Goal: Information Seeking & Learning: Learn about a topic

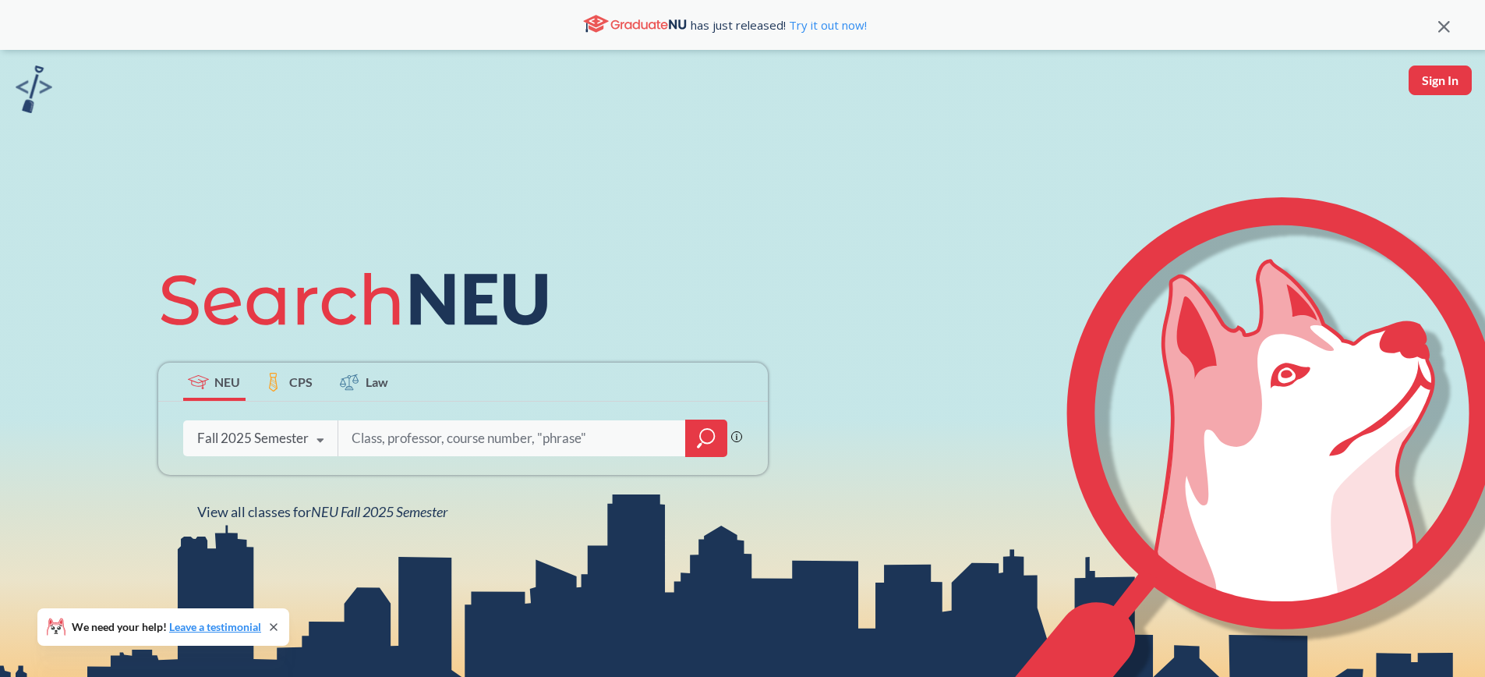
click at [558, 439] on input "search" at bounding box center [512, 438] width 324 height 33
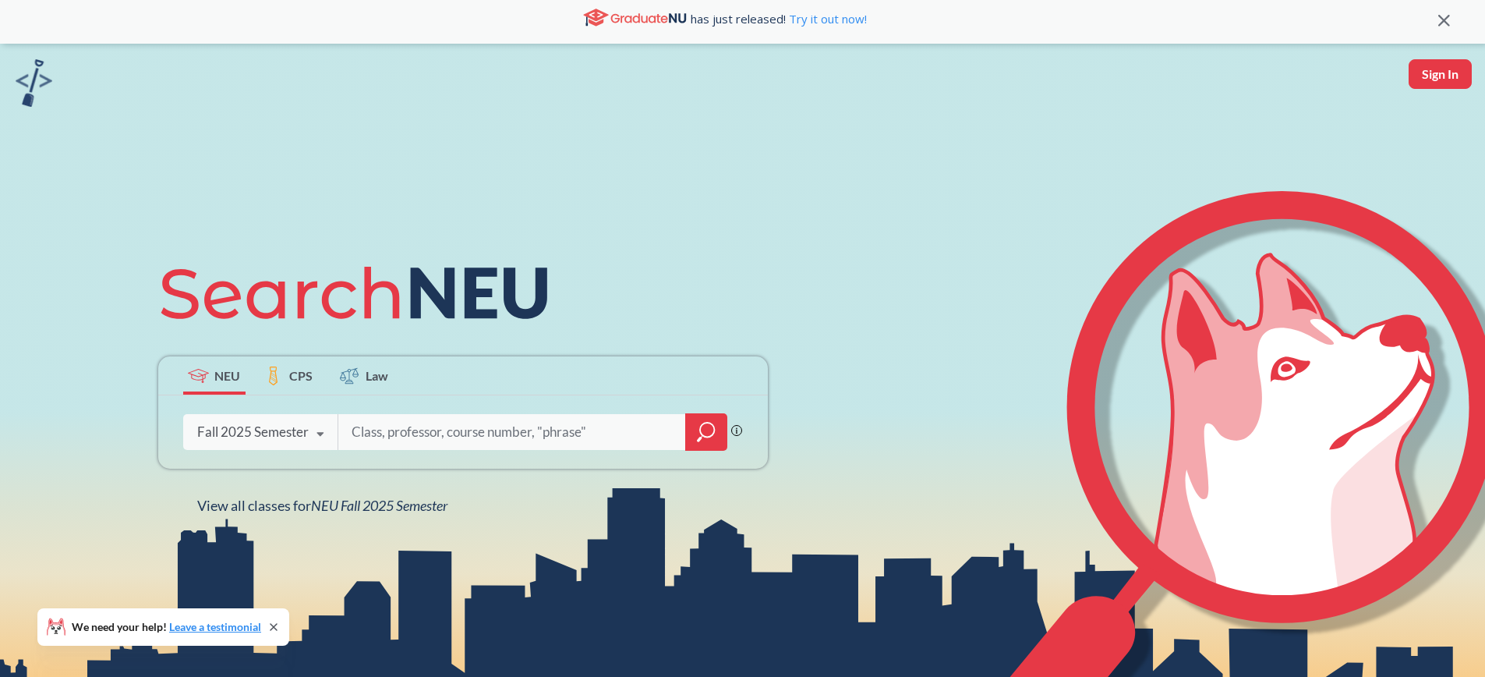
scroll to position [27, 0]
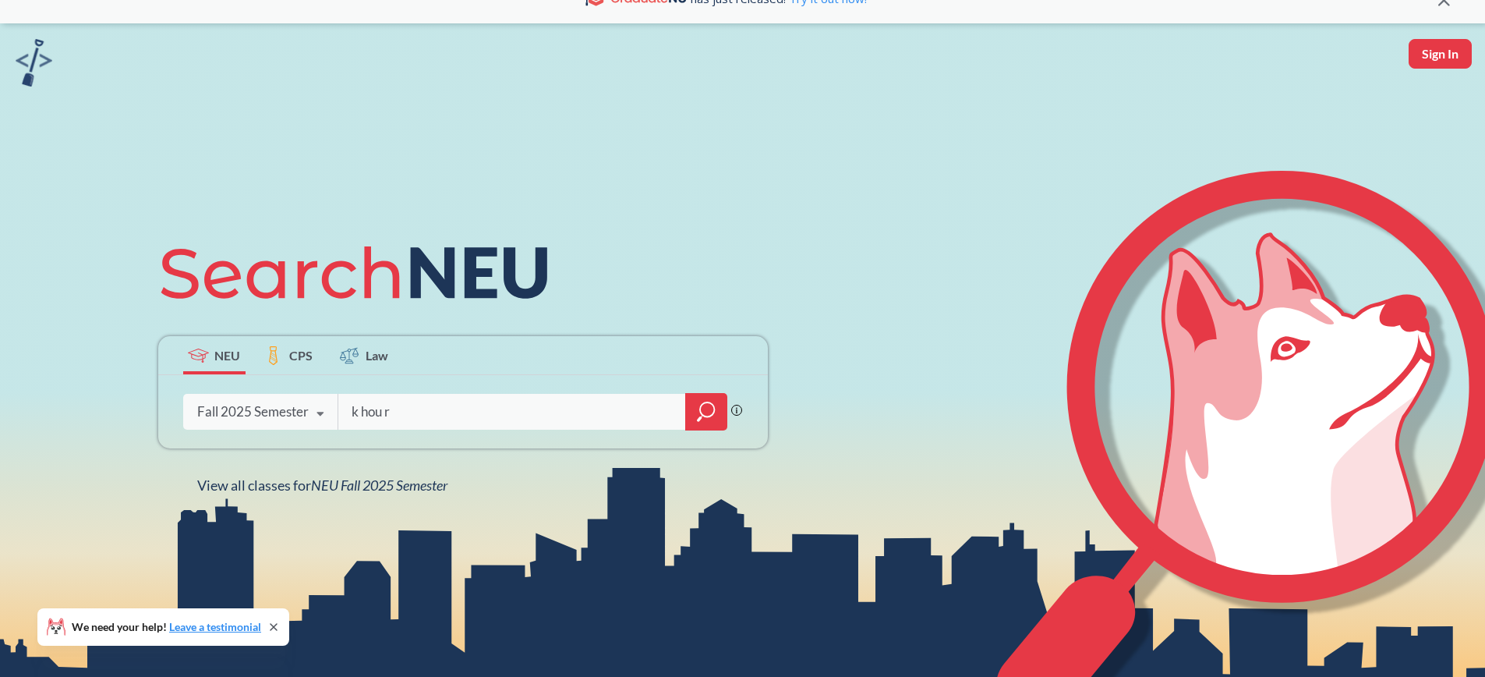
type input "[PERSON_NAME]"
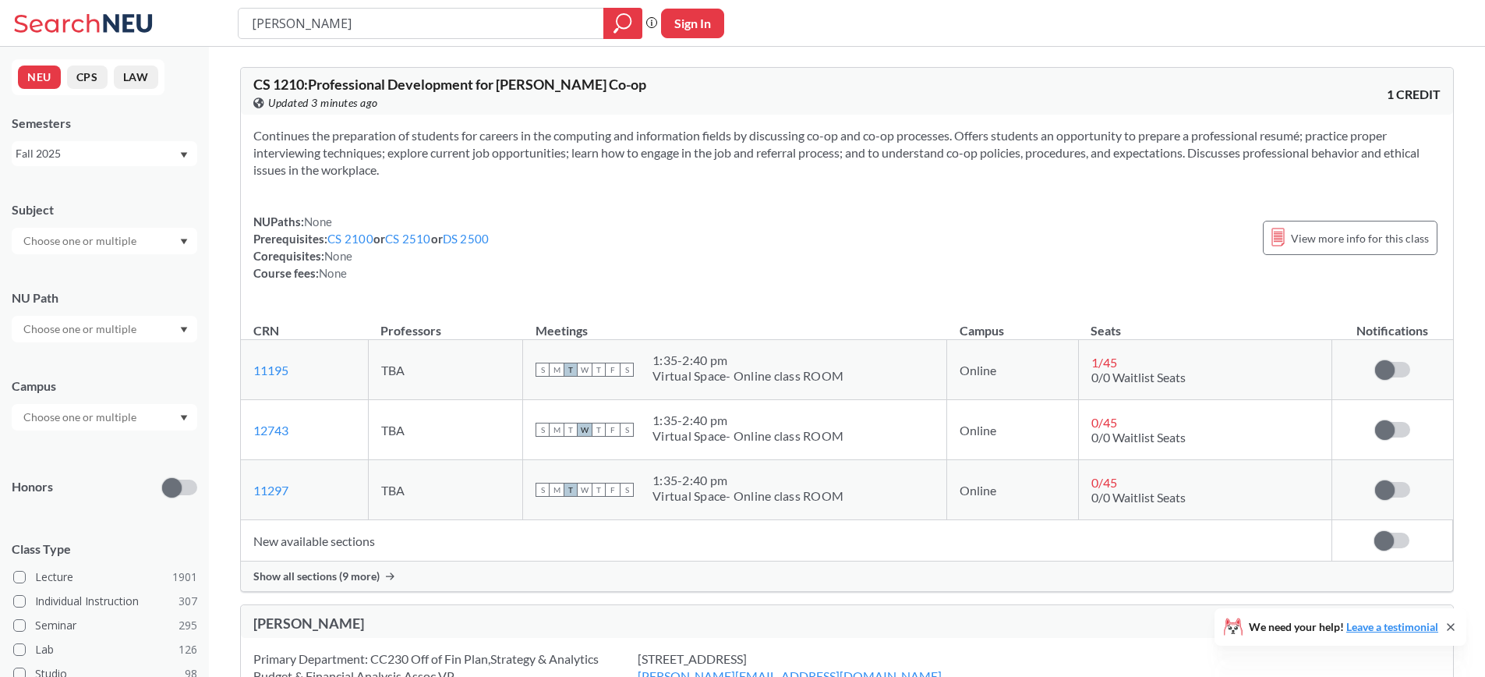
click at [144, 242] on div at bounding box center [105, 241] width 186 height 27
click at [104, 458] on div "Honors" at bounding box center [105, 477] width 186 height 55
click at [152, 414] on div at bounding box center [105, 417] width 186 height 27
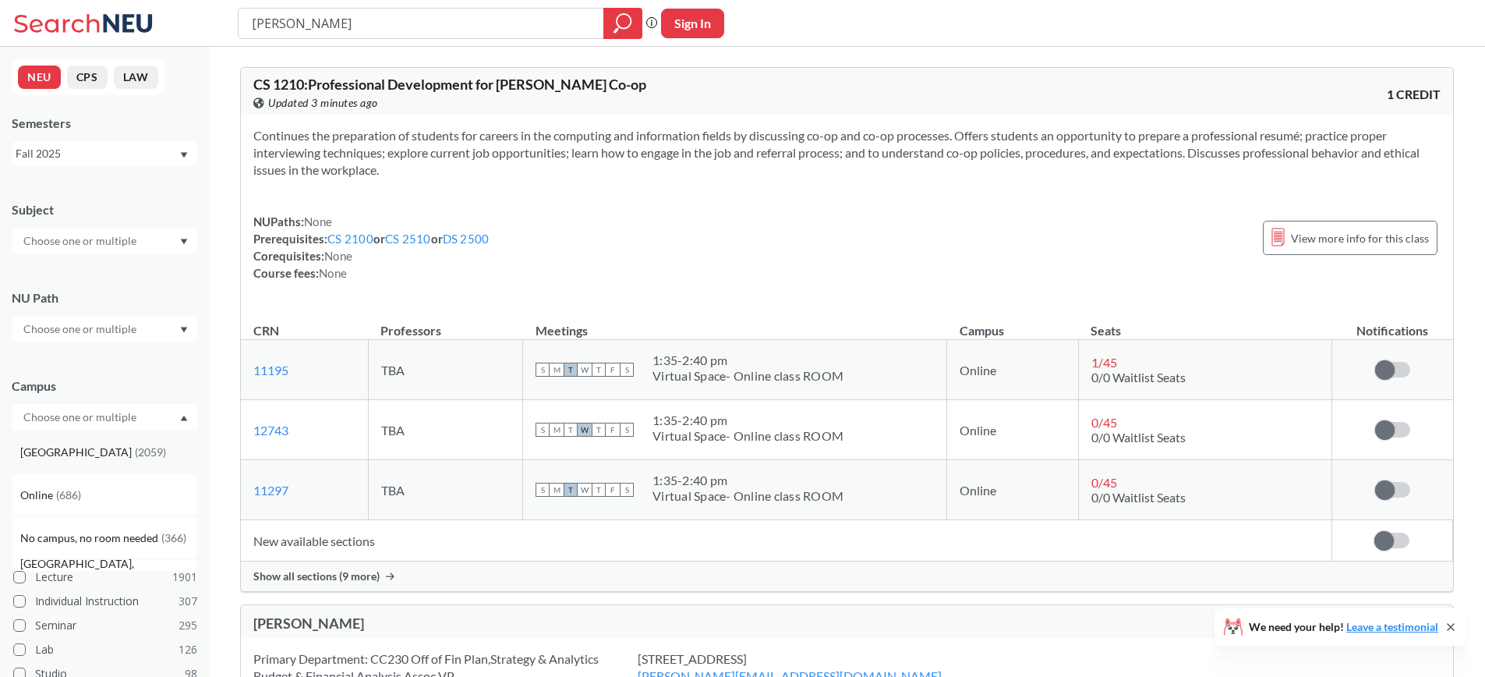
click at [136, 453] on div "[GEOGRAPHIC_DATA] ( 2059 )" at bounding box center [108, 452] width 176 height 17
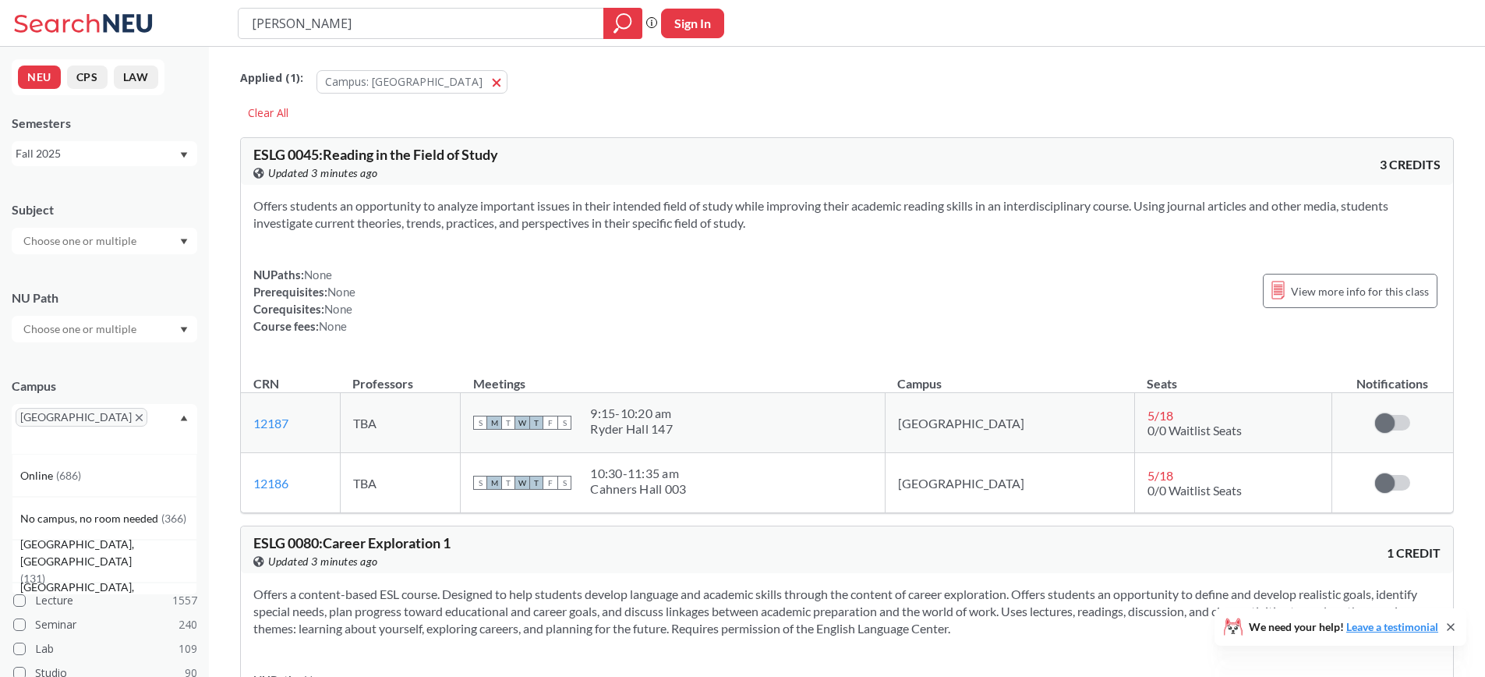
click at [155, 327] on div at bounding box center [105, 329] width 186 height 27
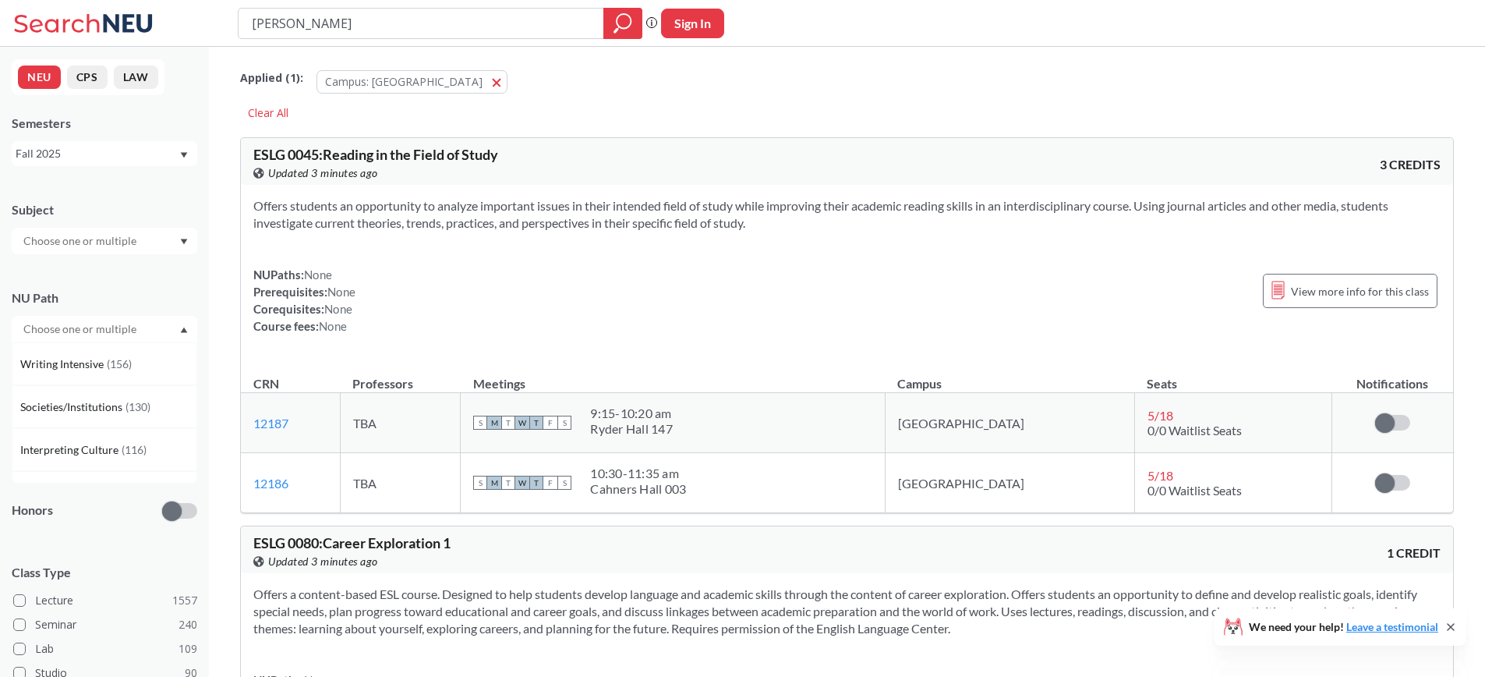
click at [155, 327] on div at bounding box center [105, 329] width 186 height 27
click at [159, 239] on div at bounding box center [105, 241] width 186 height 27
click at [154, 279] on p "Computer Science" at bounding box center [108, 285] width 176 height 16
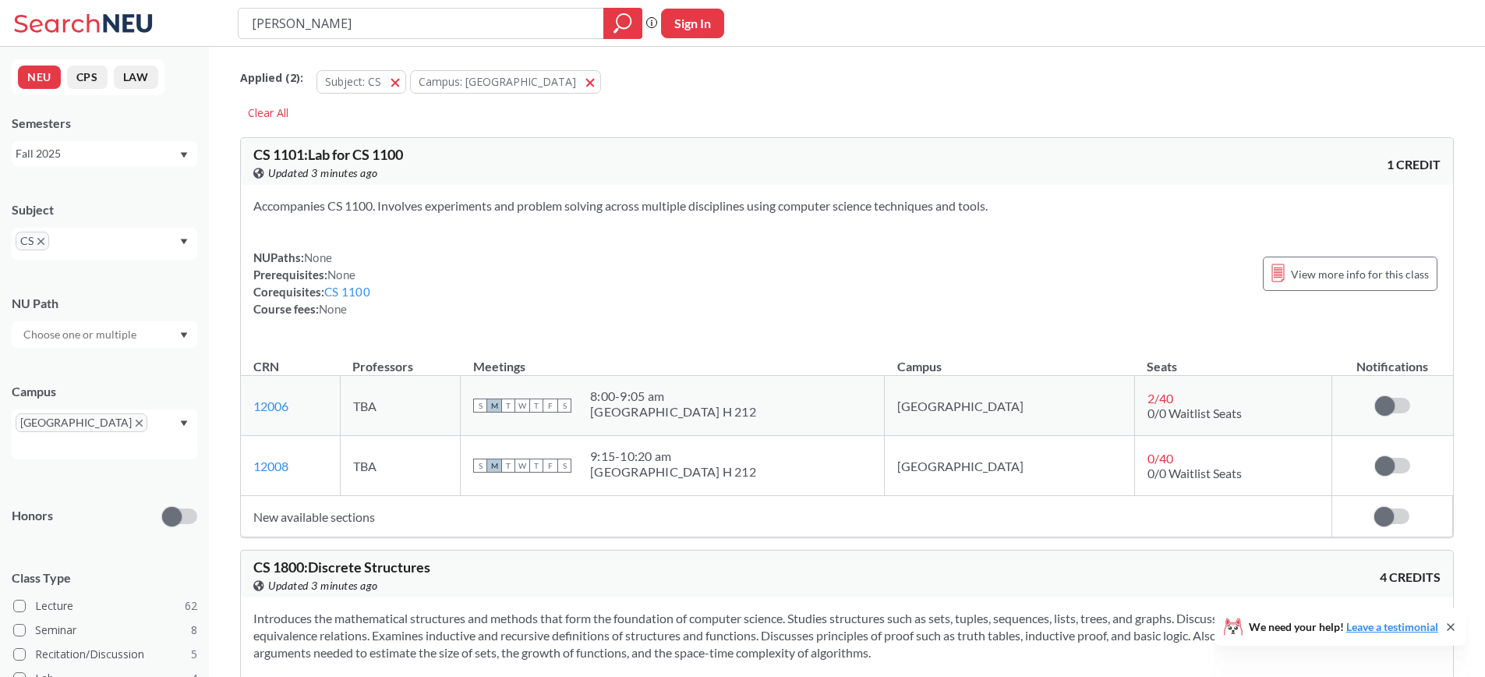
click at [119, 479] on div "Honors" at bounding box center [105, 506] width 186 height 55
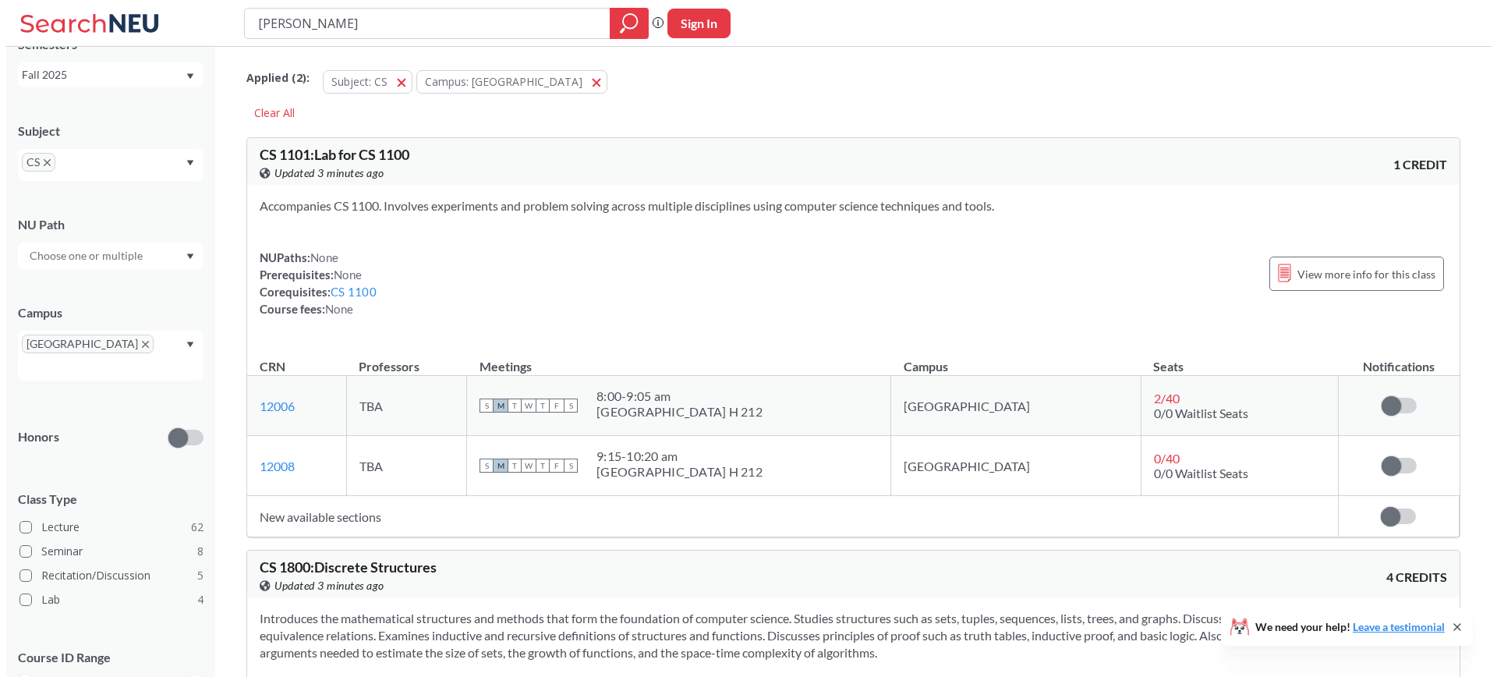
scroll to position [79, 0]
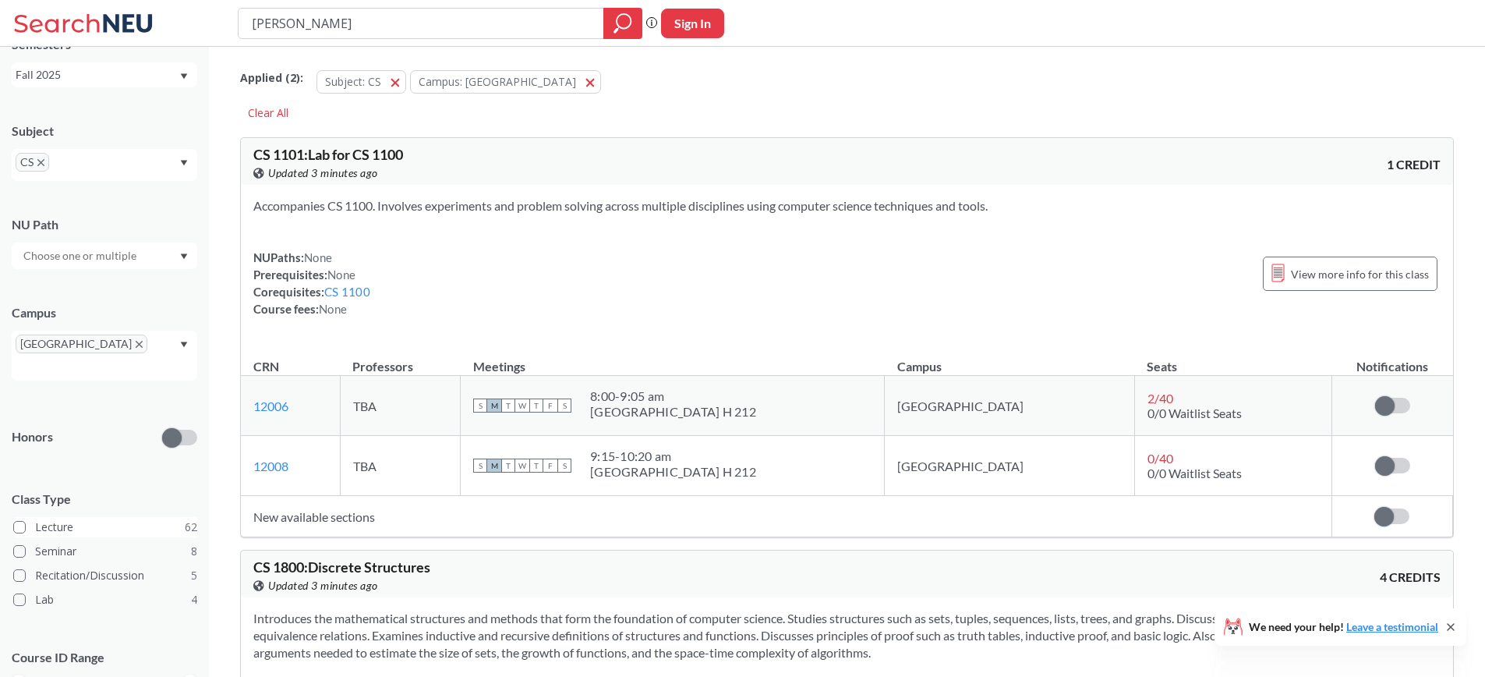
click at [140, 517] on label "Lecture 62" at bounding box center [105, 527] width 184 height 20
click at [48, 519] on input "Lecture 62" at bounding box center [41, 525] width 12 height 12
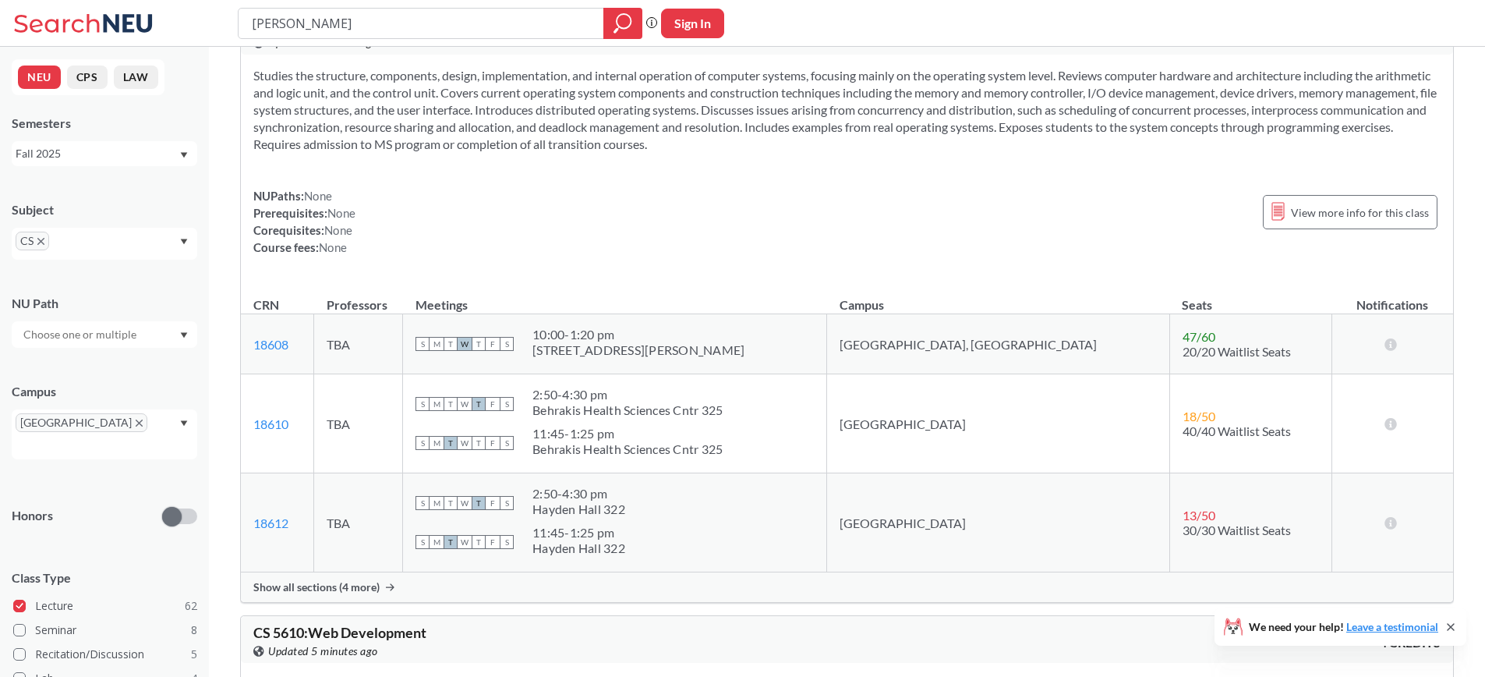
scroll to position [17243, 0]
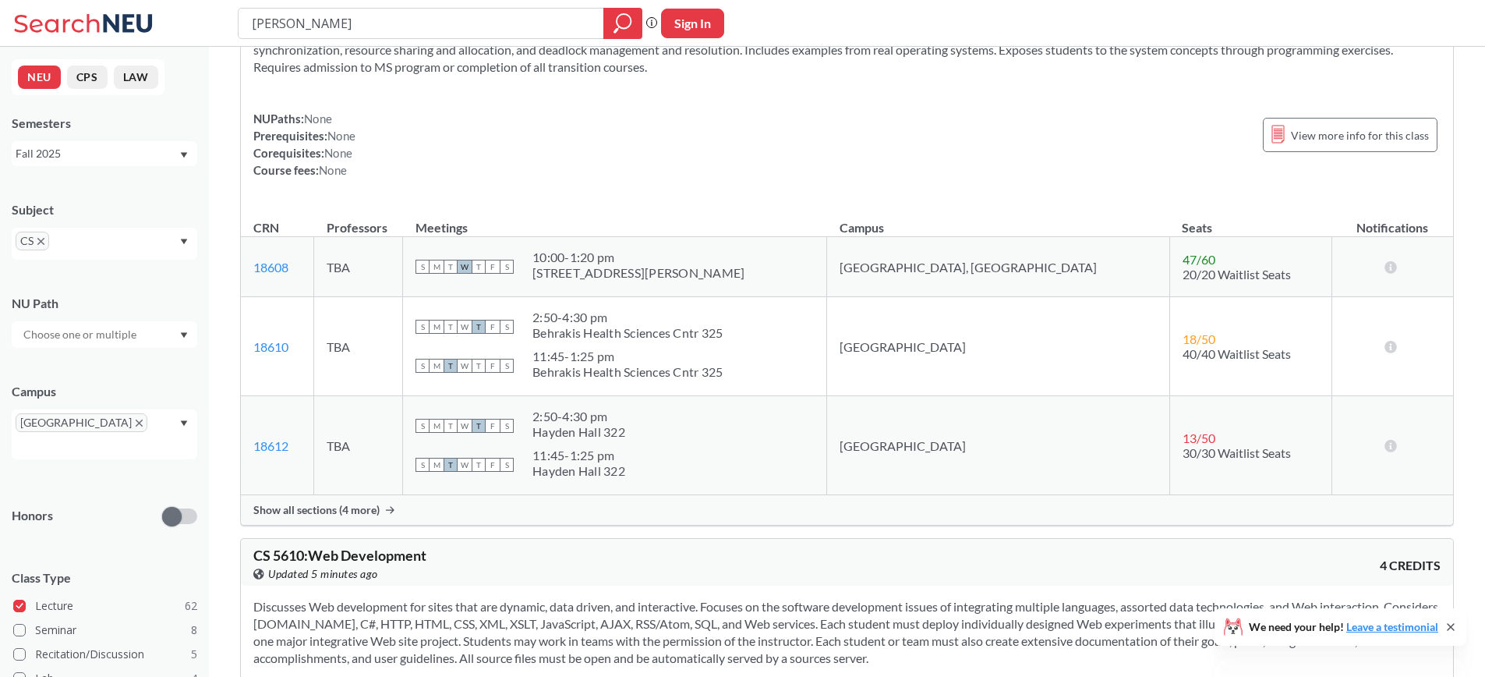
click at [331, 509] on span "Show all sections (4 more)" at bounding box center [316, 510] width 126 height 14
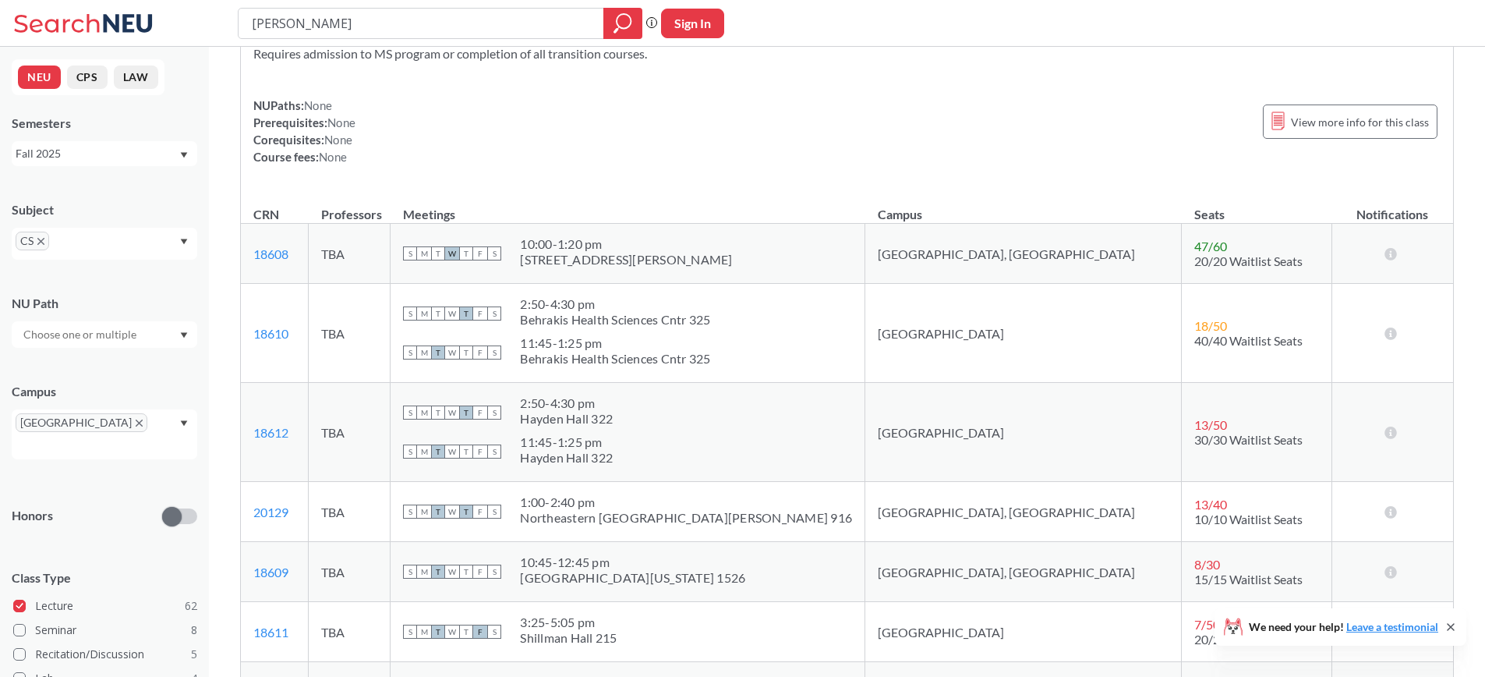
scroll to position [17202, 0]
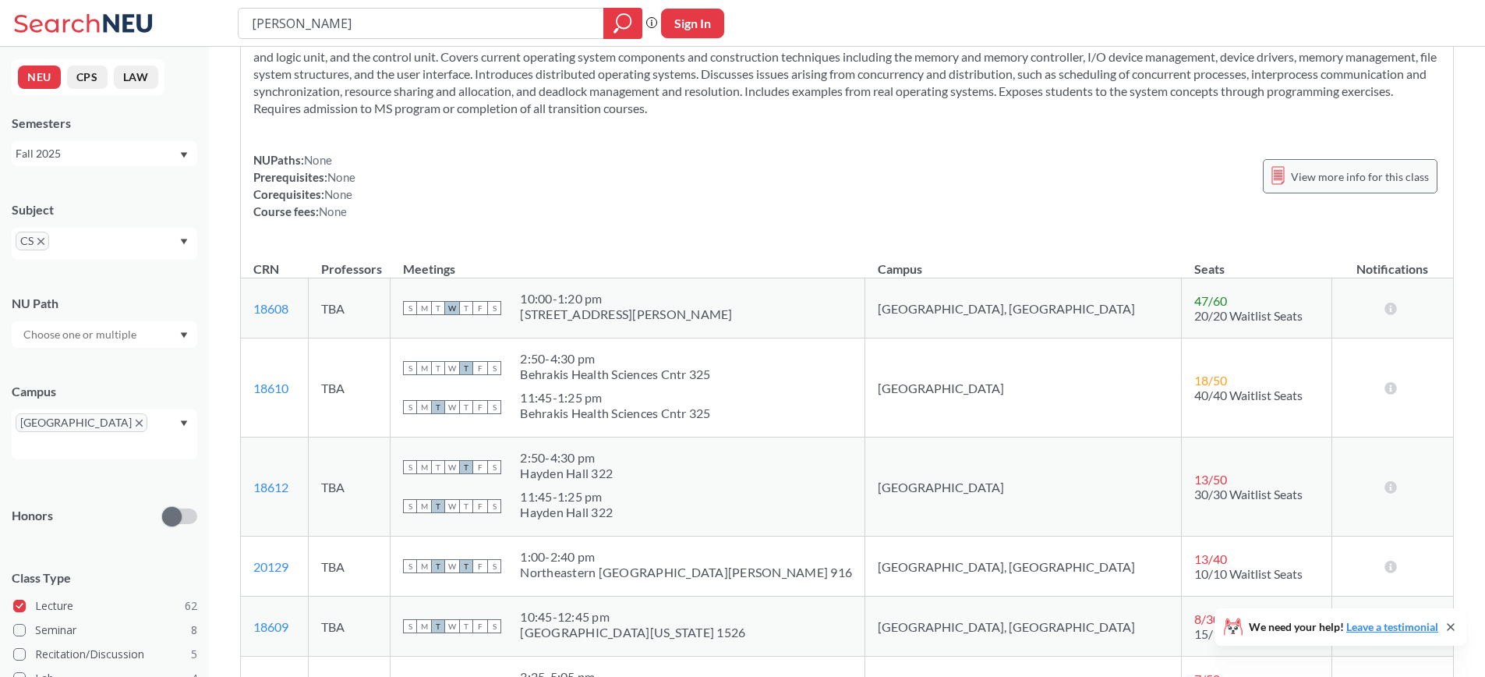
click at [1383, 179] on span "View more info for this class" at bounding box center [1360, 176] width 138 height 19
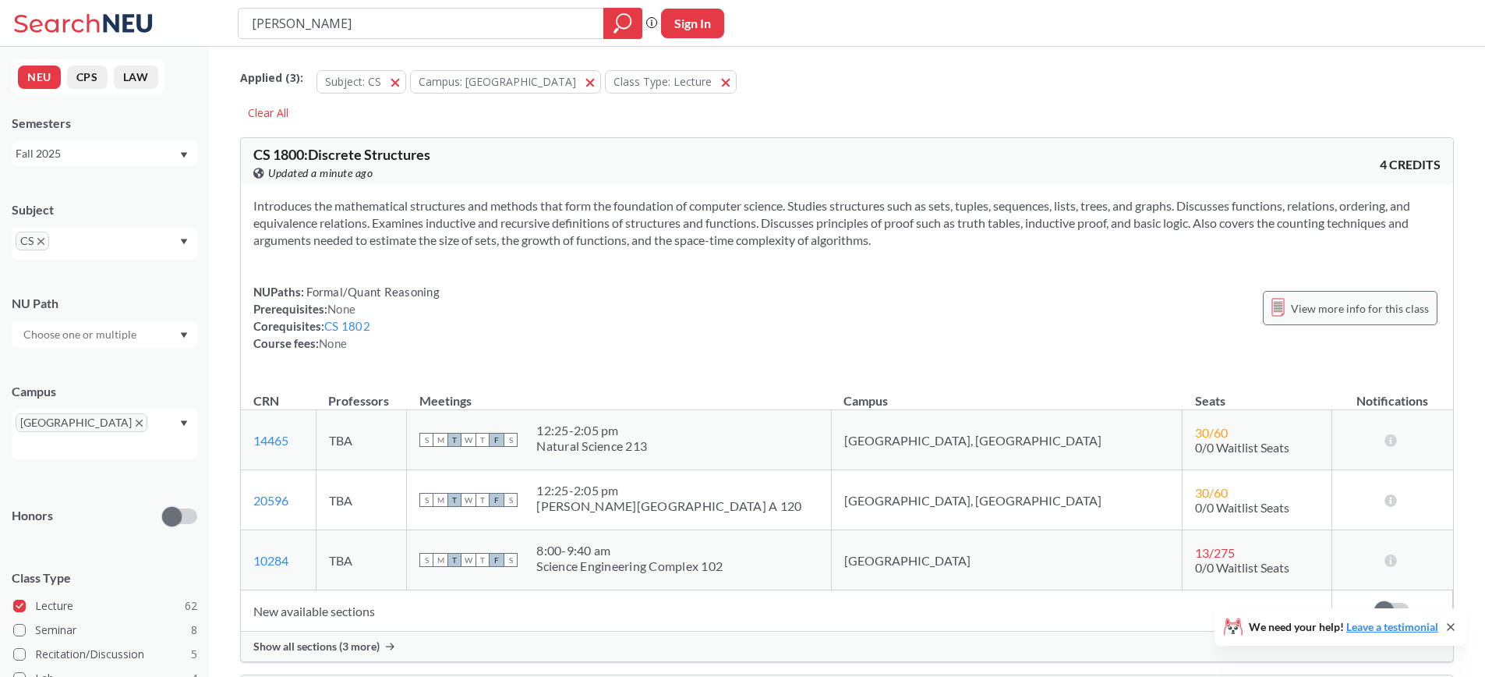
click at [1343, 308] on span "View more info for this class" at bounding box center [1360, 308] width 138 height 19
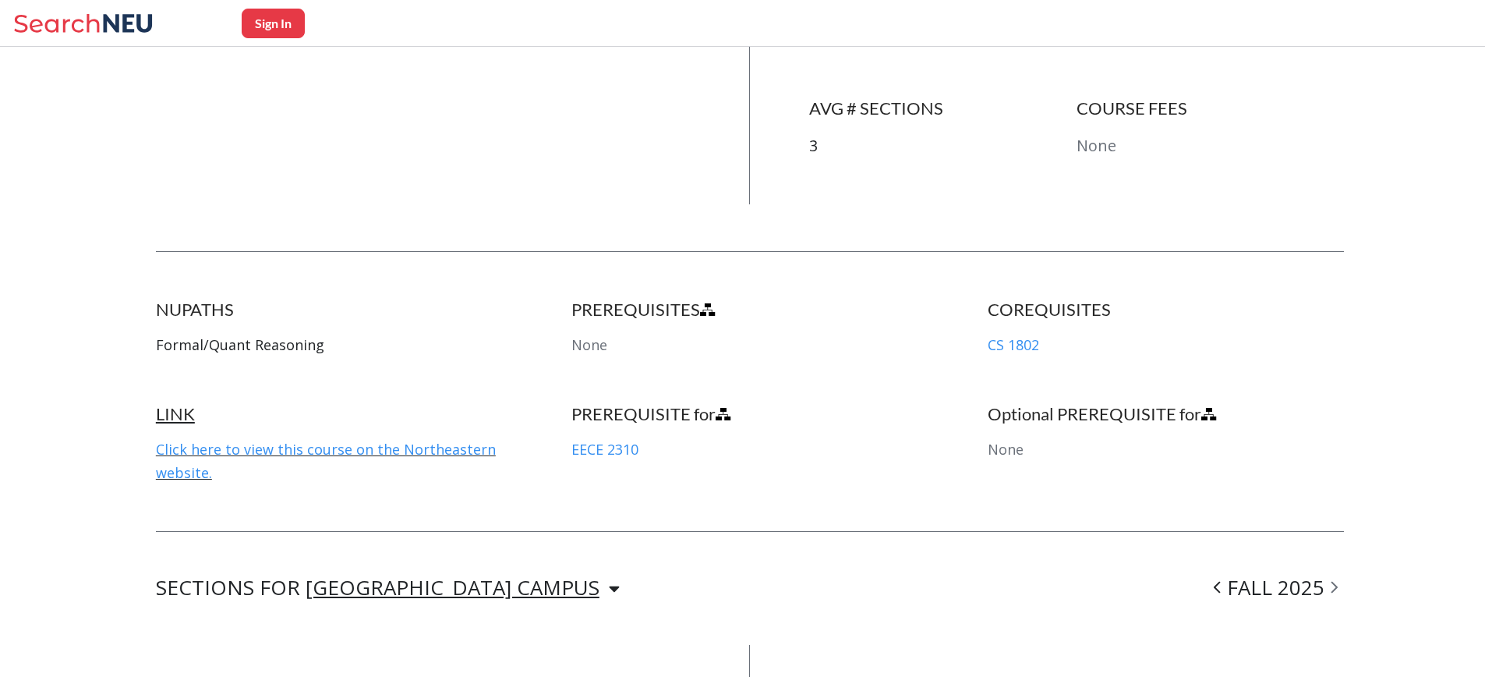
scroll to position [641, 0]
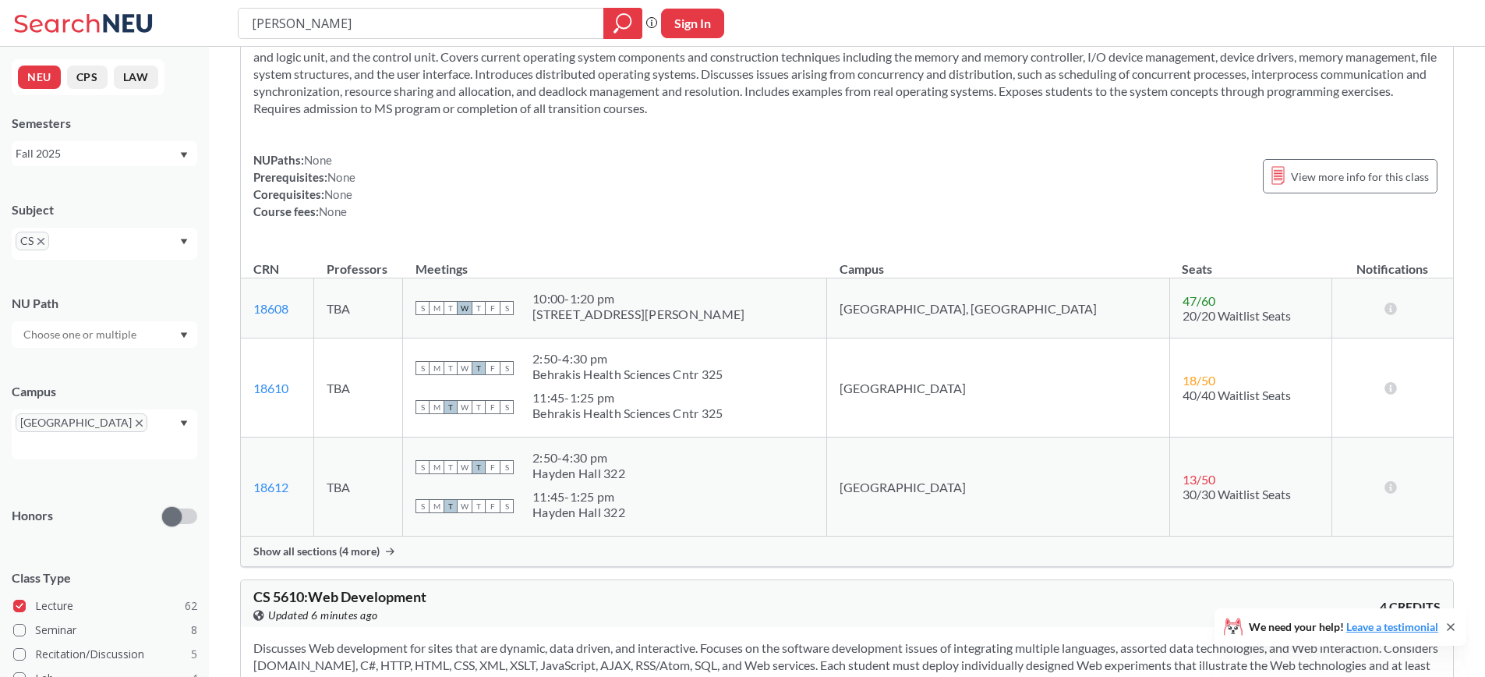
scroll to position [17146, 0]
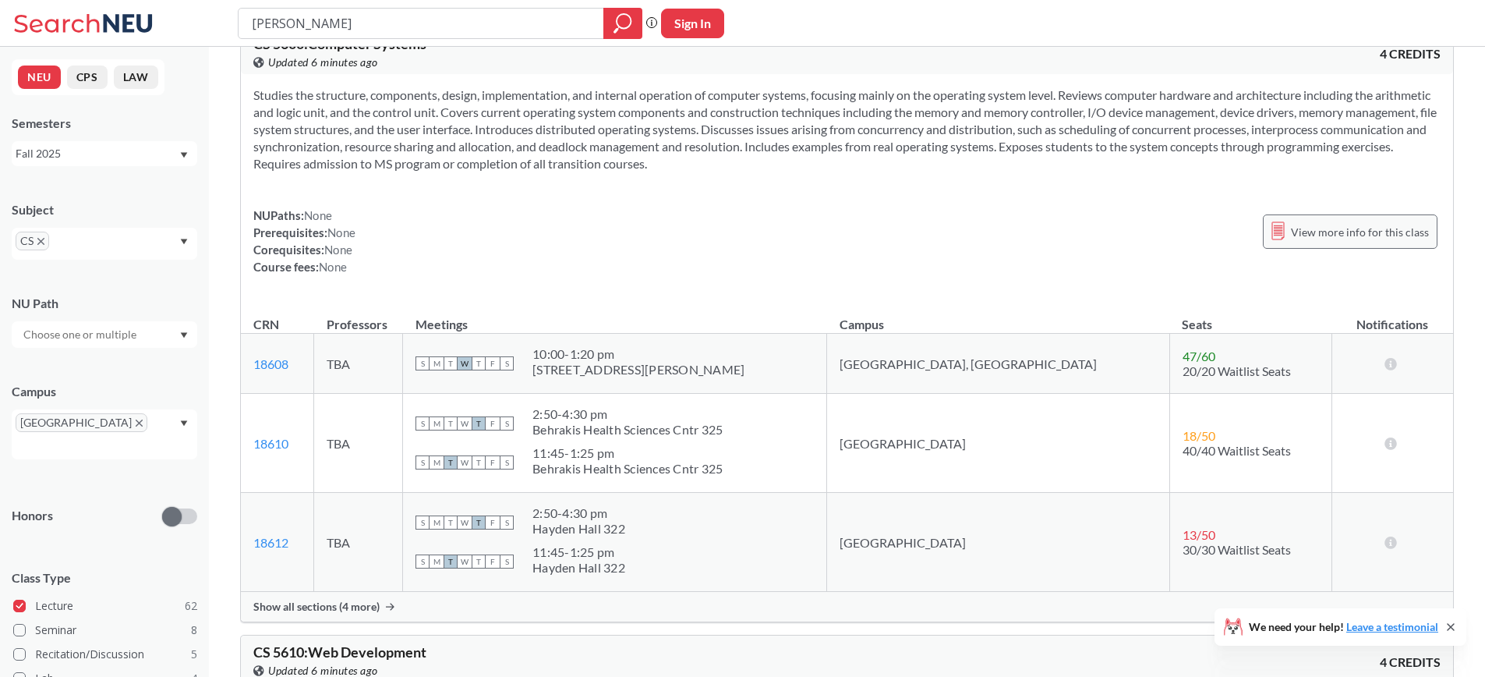
click at [1365, 232] on span "View more info for this class" at bounding box center [1360, 231] width 138 height 19
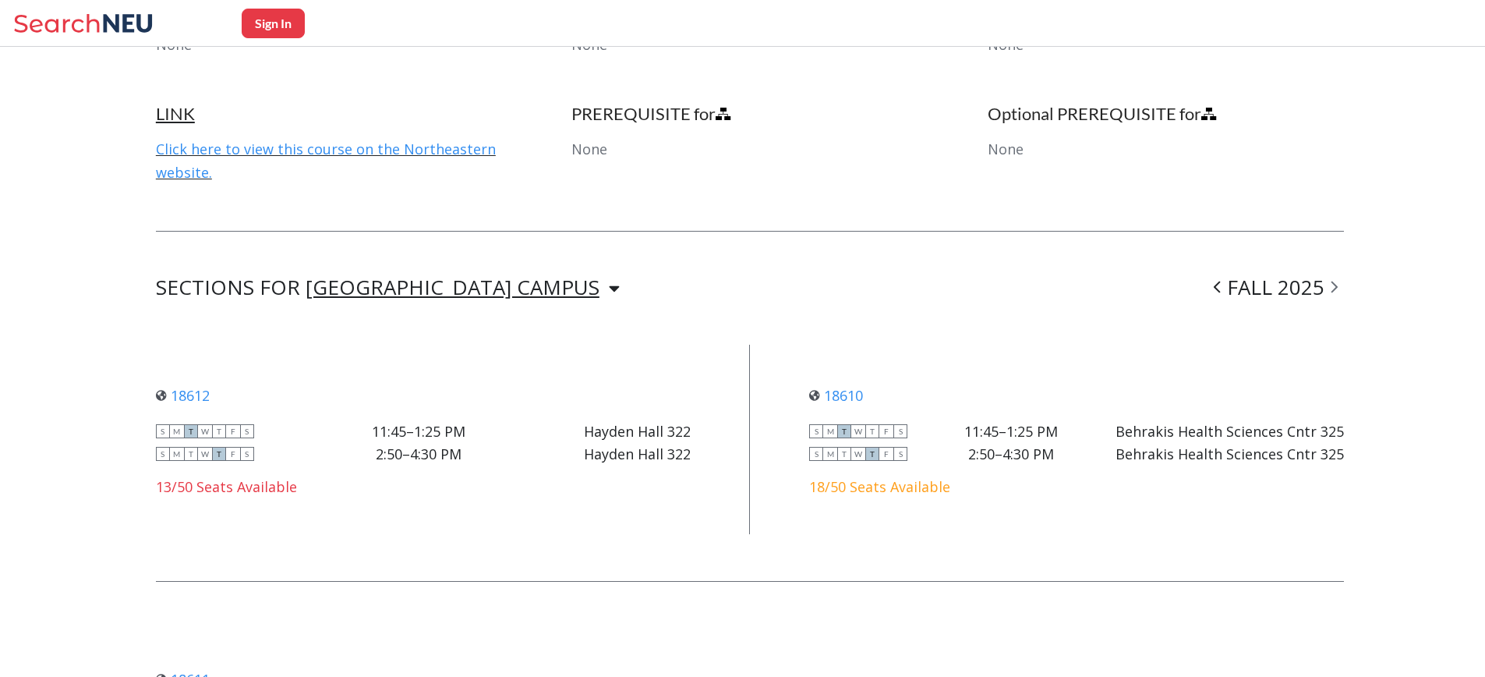
scroll to position [1171, 0]
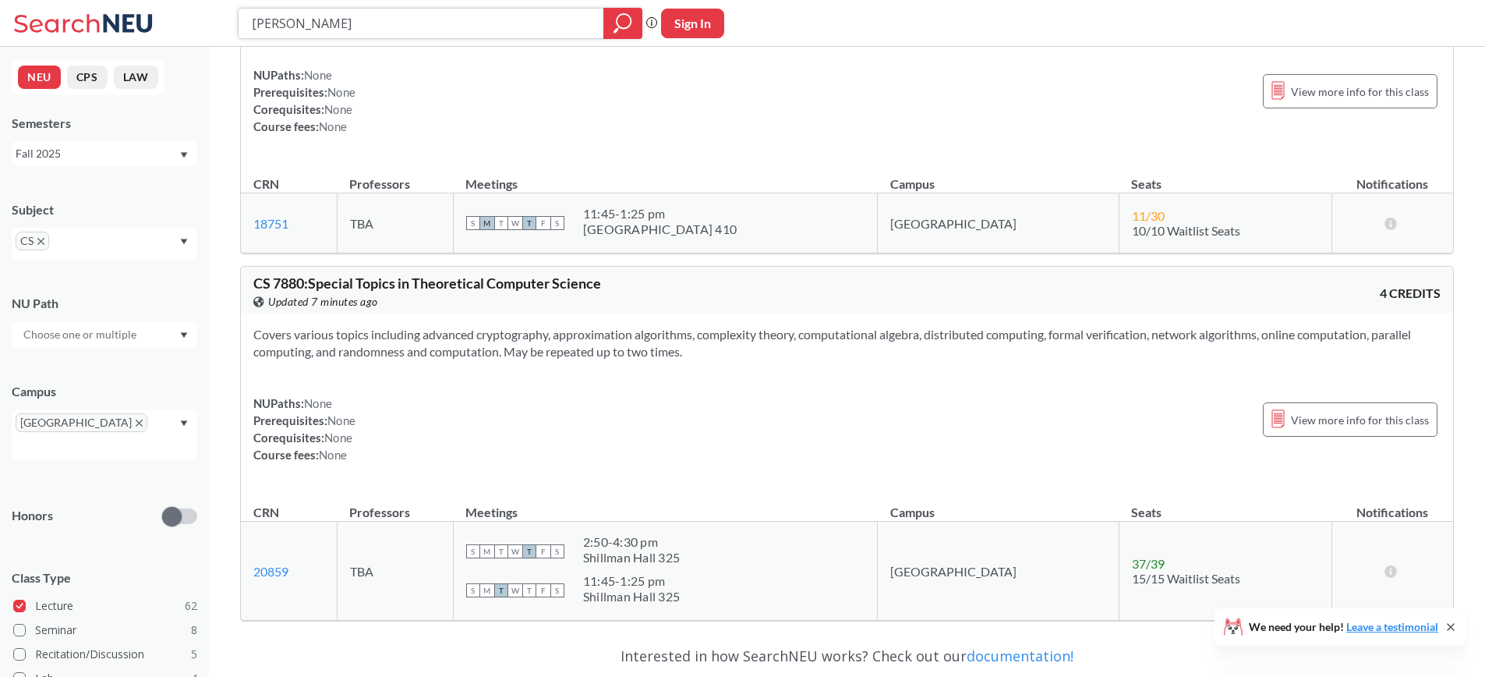
scroll to position [26755, 0]
click at [1399, 433] on div "View more info for this class" at bounding box center [1350, 422] width 175 height 34
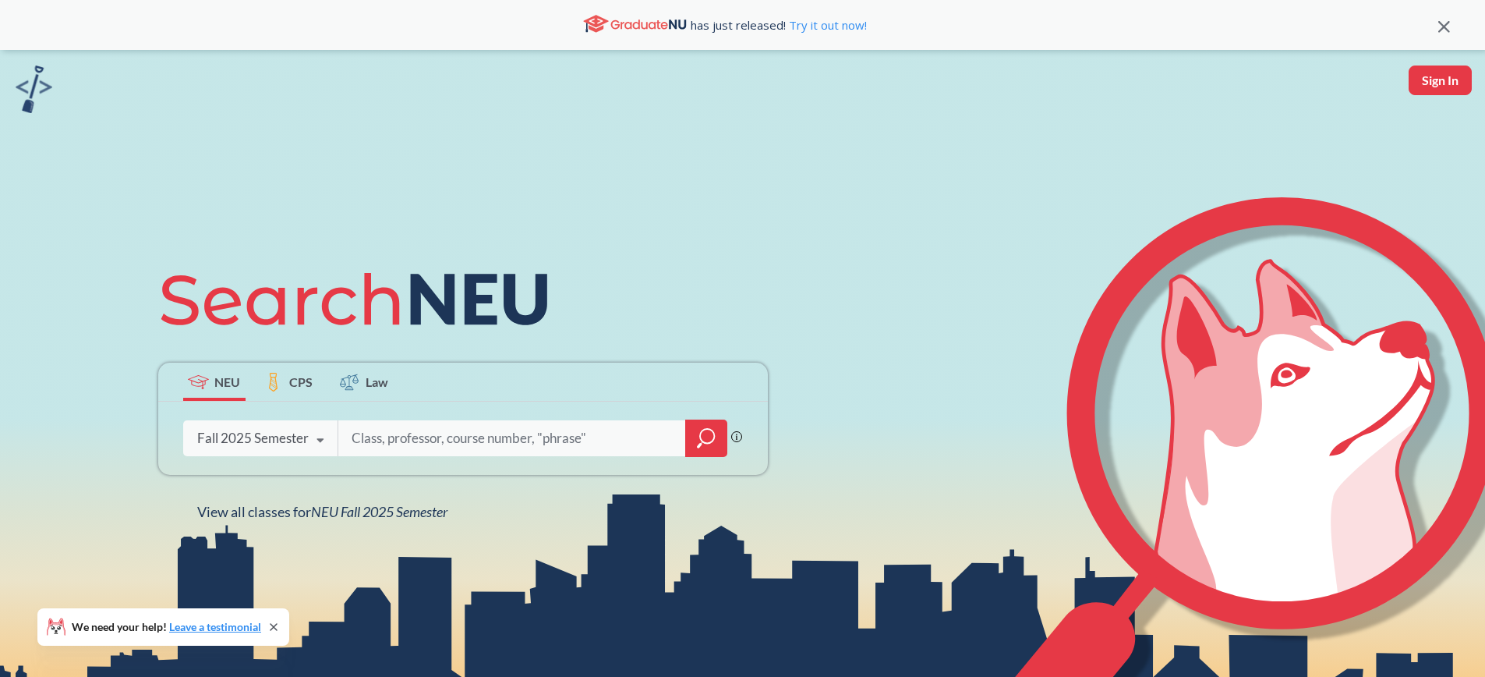
click at [446, 444] on input "search" at bounding box center [512, 438] width 324 height 33
type input "[PERSON_NAME]"
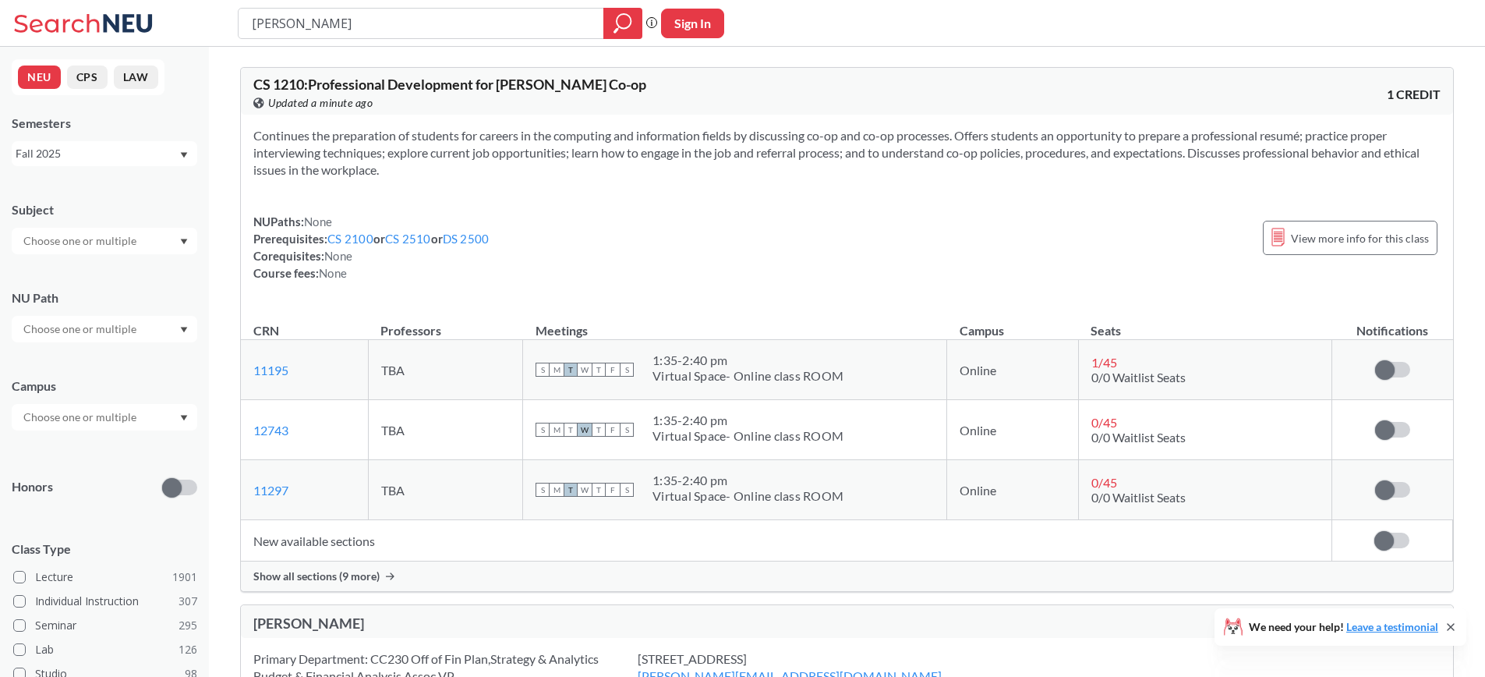
click at [157, 434] on div "Subject NU Path Campus Honors Class Type Lecture 1901 Individual Instruction 30…" at bounding box center [105, 539] width 186 height 707
click at [158, 425] on div at bounding box center [105, 417] width 186 height 27
click at [135, 456] on div "[GEOGRAPHIC_DATA] ( 2059 )" at bounding box center [108, 452] width 176 height 17
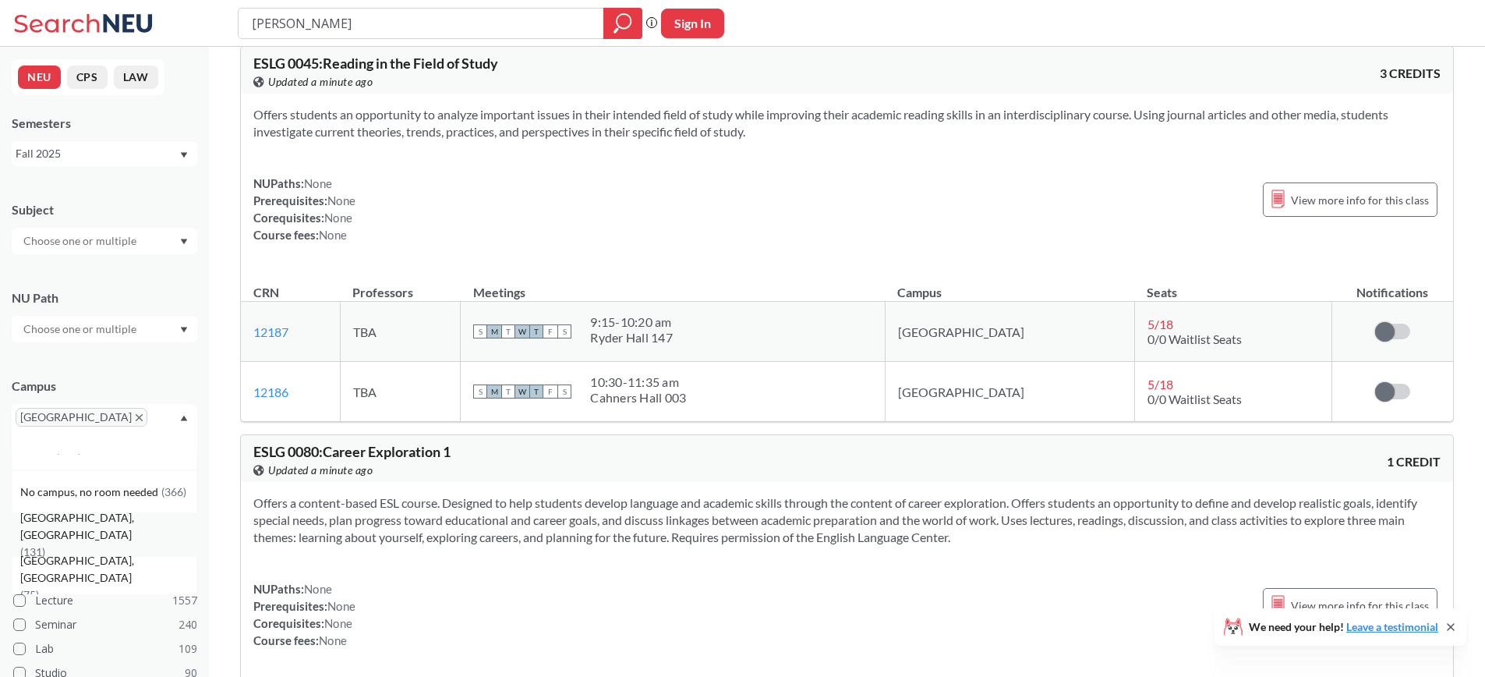
scroll to position [55, 0]
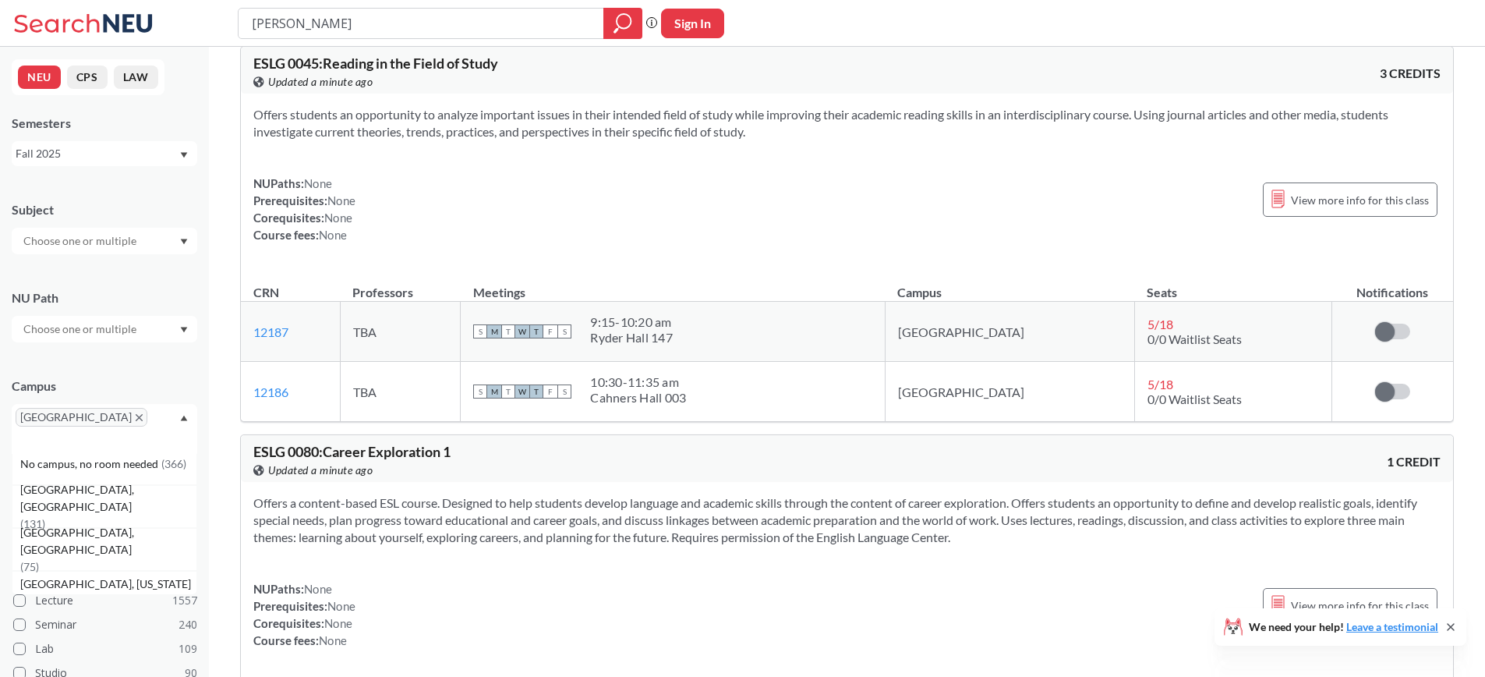
click at [147, 239] on div at bounding box center [105, 241] width 186 height 27
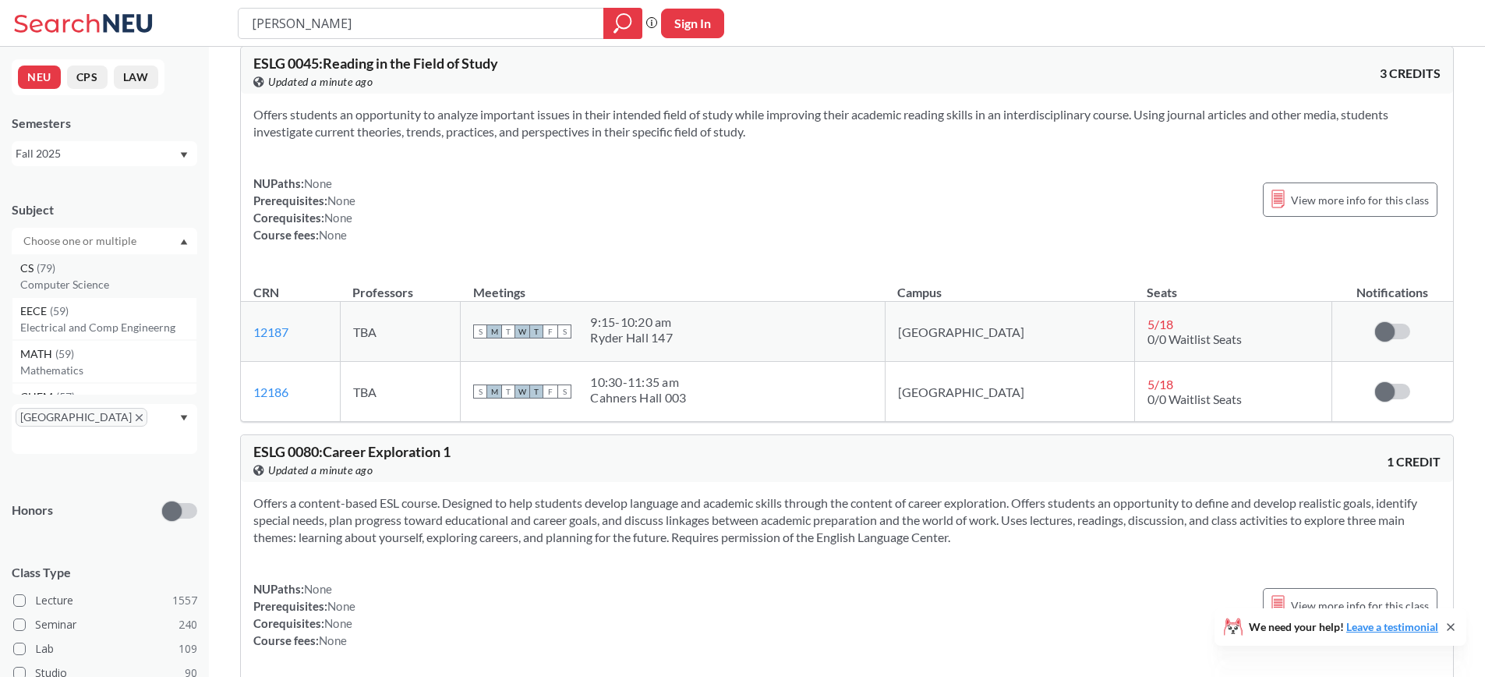
click at [123, 277] on p "Computer Science" at bounding box center [108, 285] width 176 height 16
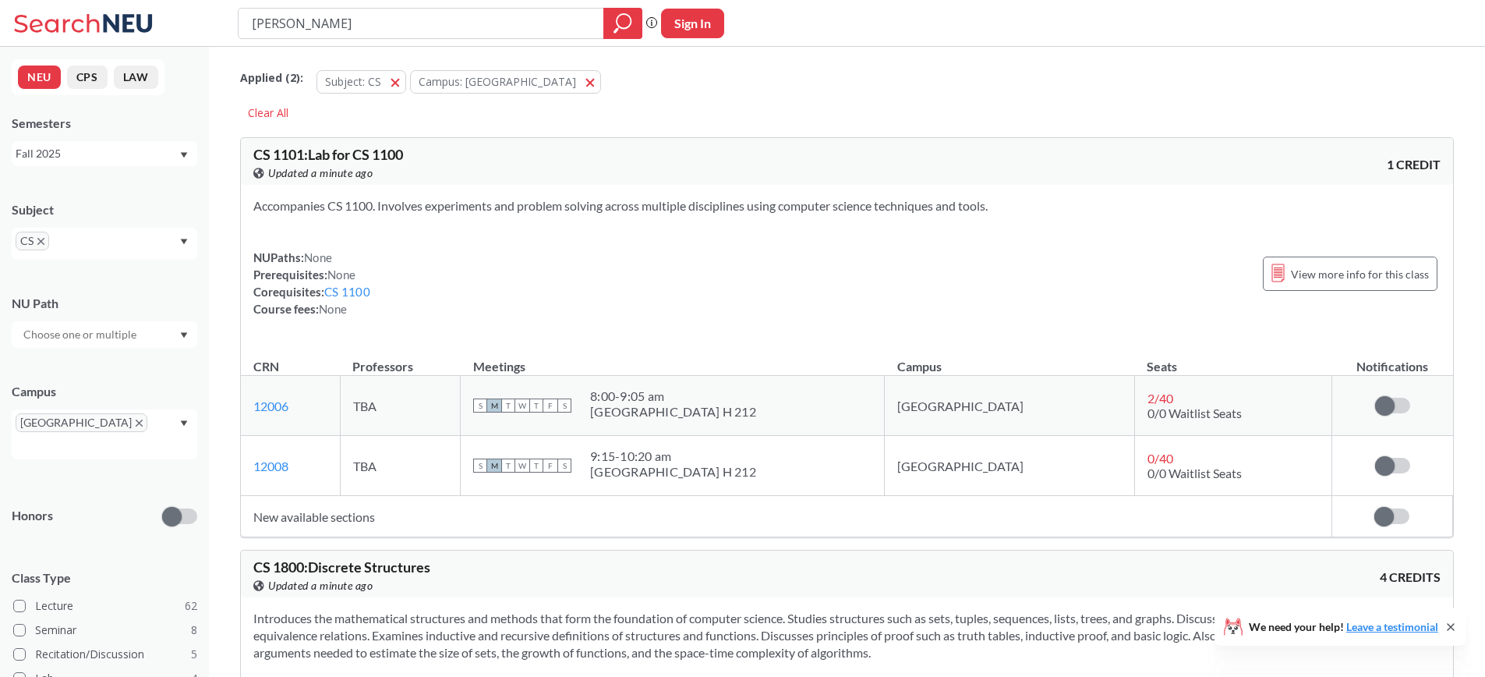
drag, startPoint x: 381, startPoint y: 22, endPoint x: 193, endPoint y: 10, distance: 189.1
click at [193, 10] on div "[PERSON_NAME] Phrase search guarantees the exact search appears in the results.…" at bounding box center [742, 23] width 1485 height 47
type input "operate"
type input "oper"
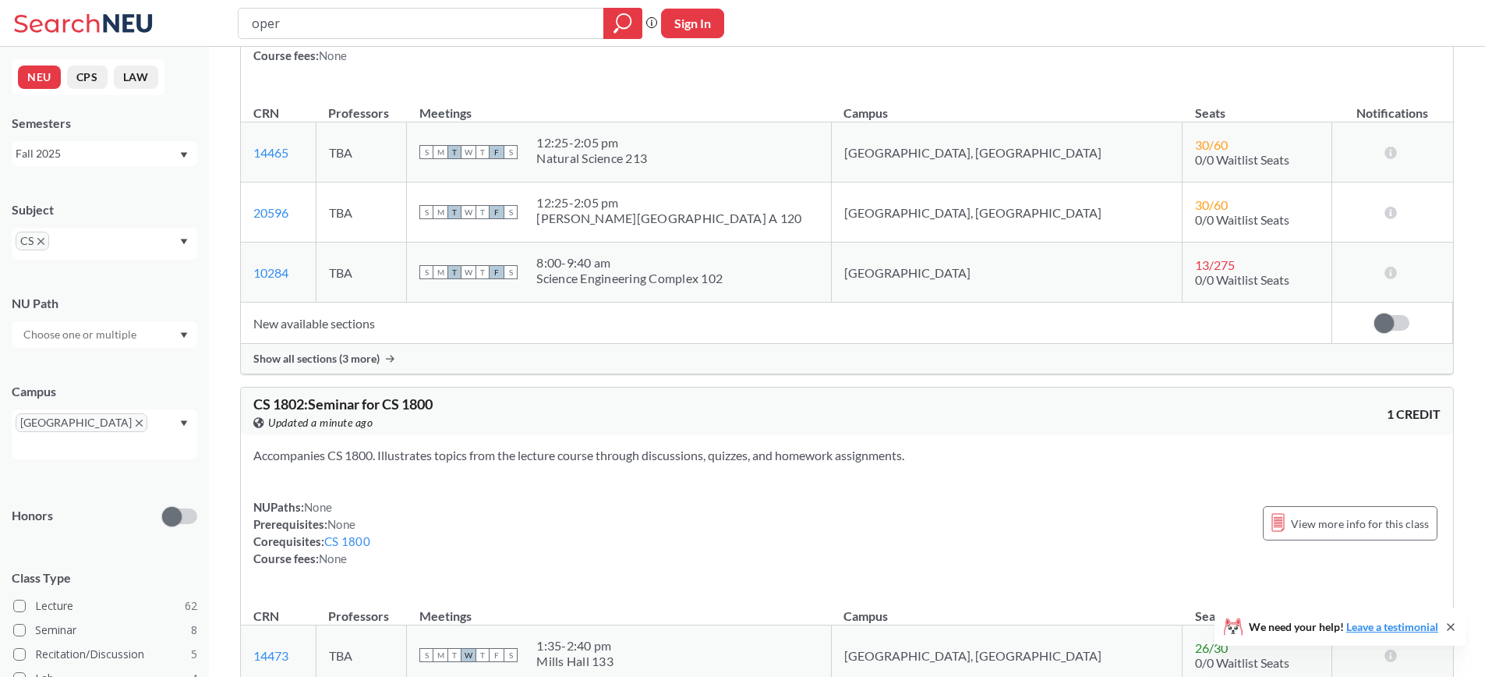
scroll to position [307, 0]
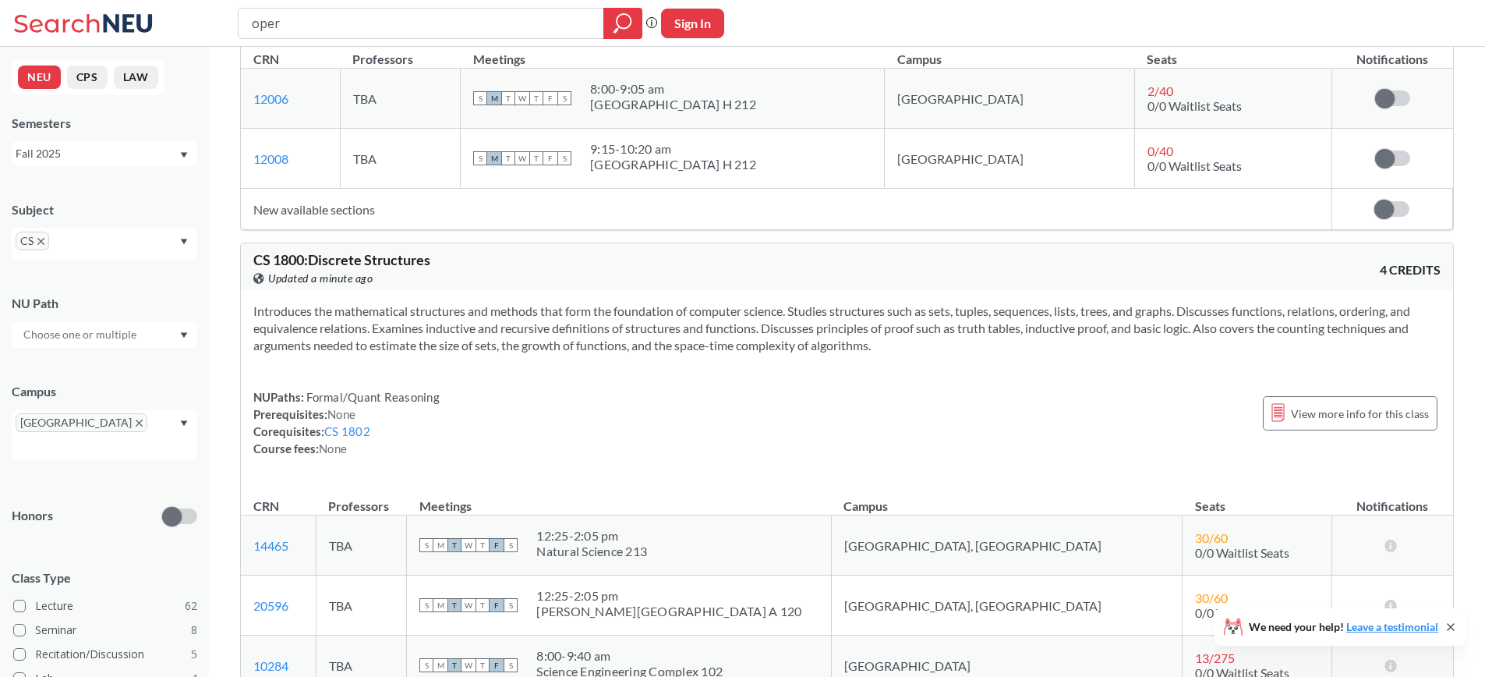
click at [419, 34] on input "oper" at bounding box center [421, 23] width 342 height 27
type input "computer"
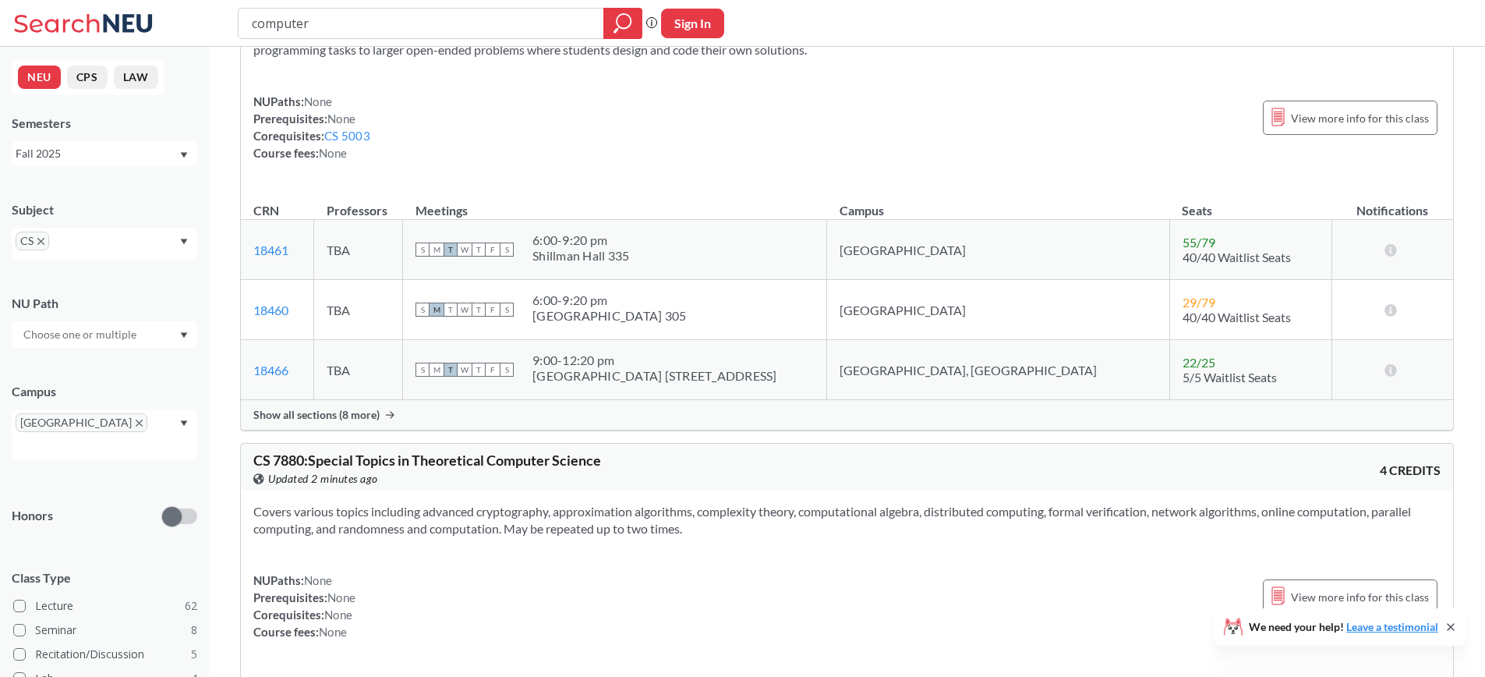
scroll to position [6930, 0]
